Goal: Task Accomplishment & Management: Manage account settings

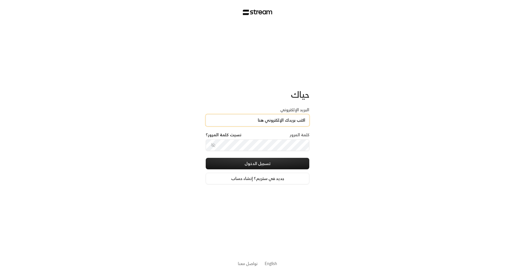
click at [279, 123] on input "البريد الإلكتروني" at bounding box center [258, 121] width 104 height 12
type input "technology+v2@streampay.sa"
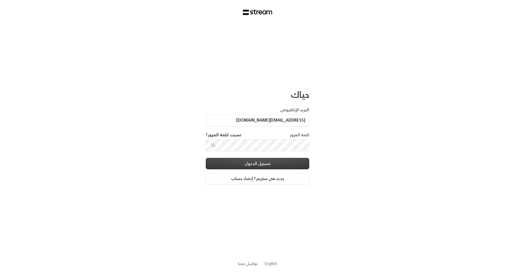
click at [299, 163] on button "تسجيل الدخول" at bounding box center [258, 164] width 104 height 12
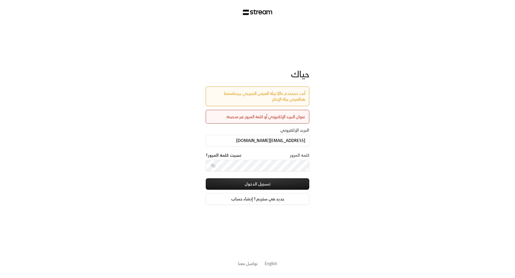
click at [224, 94] on link "اضغط هنا" at bounding box center [264, 96] width 81 height 13
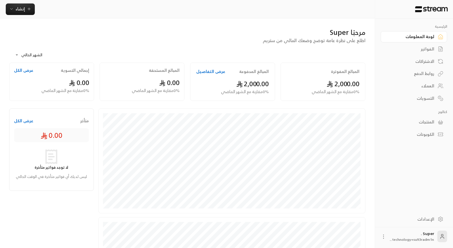
click at [429, 216] on div "الإعدادات" at bounding box center [411, 219] width 46 height 6
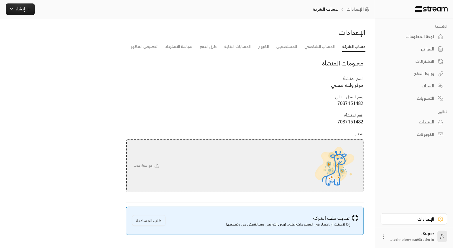
click at [420, 37] on div "لوحة المعلومات" at bounding box center [411, 37] width 46 height 6
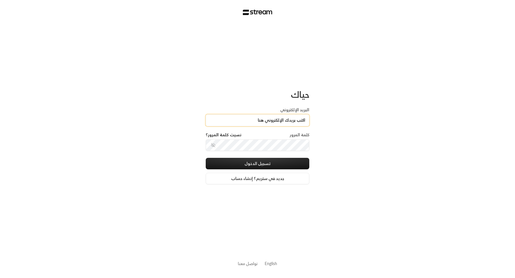
click at [252, 121] on input "البريد الإلكتروني" at bounding box center [258, 121] width 104 height 12
type input "[EMAIL_ADDRESS][DOMAIN_NAME]"
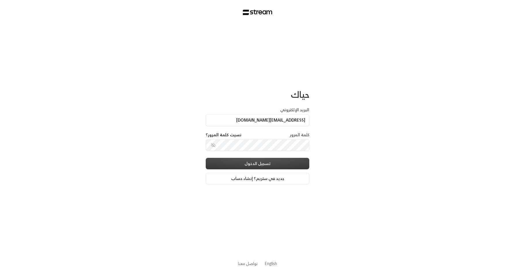
click at [300, 161] on button "تسجيل الدخول" at bounding box center [258, 164] width 104 height 12
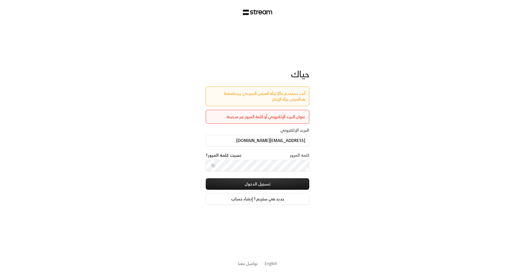
click at [224, 91] on link "اضغط هنا" at bounding box center [264, 96] width 81 height 13
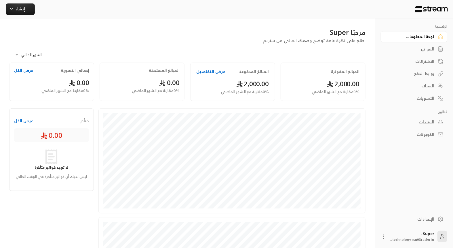
click at [431, 218] on div "الإعدادات" at bounding box center [411, 219] width 46 height 6
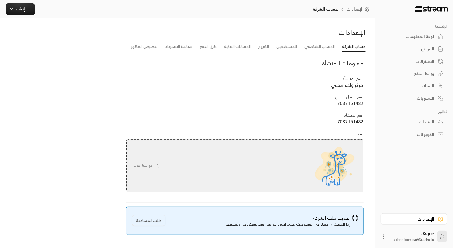
click at [431, 218] on div "الإعدادات" at bounding box center [411, 219] width 46 height 6
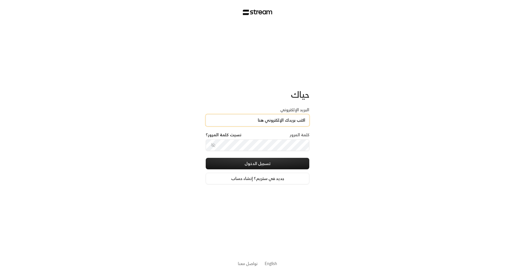
click at [300, 118] on input "البريد الإلكتروني" at bounding box center [258, 121] width 104 height 12
type input "[EMAIL_ADDRESS][DOMAIN_NAME]"
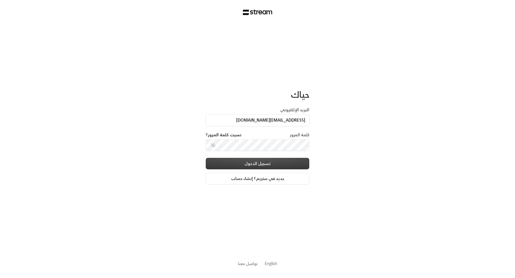
click at [300, 162] on button "تسجيل الدخول" at bounding box center [258, 164] width 104 height 12
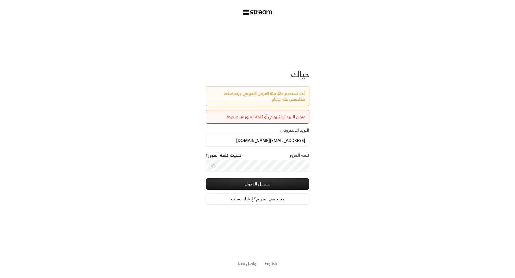
click at [224, 95] on link "اضغط هنا" at bounding box center [264, 96] width 81 height 13
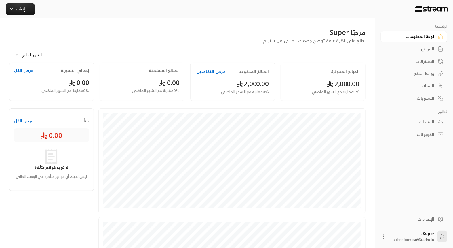
click at [384, 238] on icon at bounding box center [384, 236] width 6 height 6
click at [384, 238] on li "تسجيل الخروج" at bounding box center [376, 236] width 32 height 9
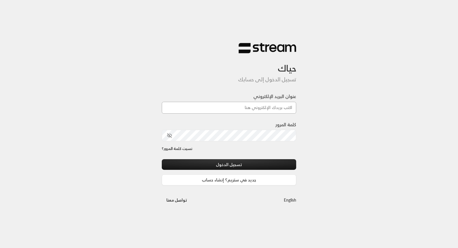
click at [269, 106] on input "عنوان البريد الإلكتروني" at bounding box center [229, 108] width 135 height 12
type input "[EMAIL_ADDRESS][DOMAIN_NAME]"
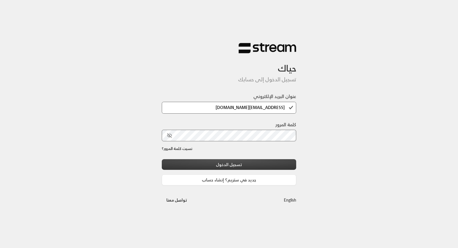
click at [293, 164] on button "تسجيل الدخول" at bounding box center [229, 164] width 135 height 11
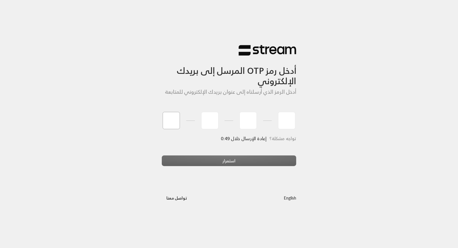
type input "5"
type input "8"
type input "5"
type input "4"
